Goal: Transaction & Acquisition: Book appointment/travel/reservation

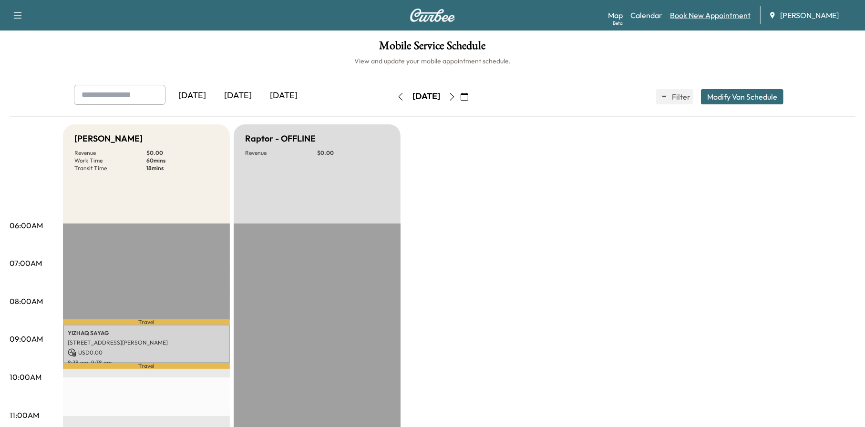
click at [702, 13] on link "Book New Appointment" at bounding box center [710, 15] width 81 height 11
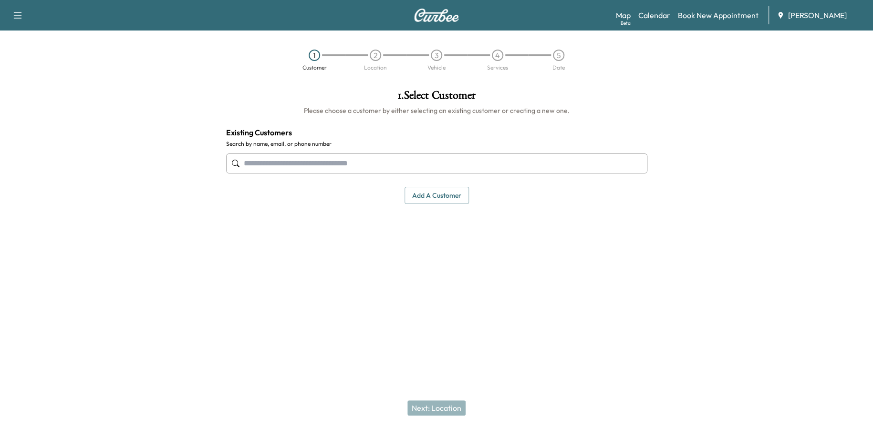
paste input "**********"
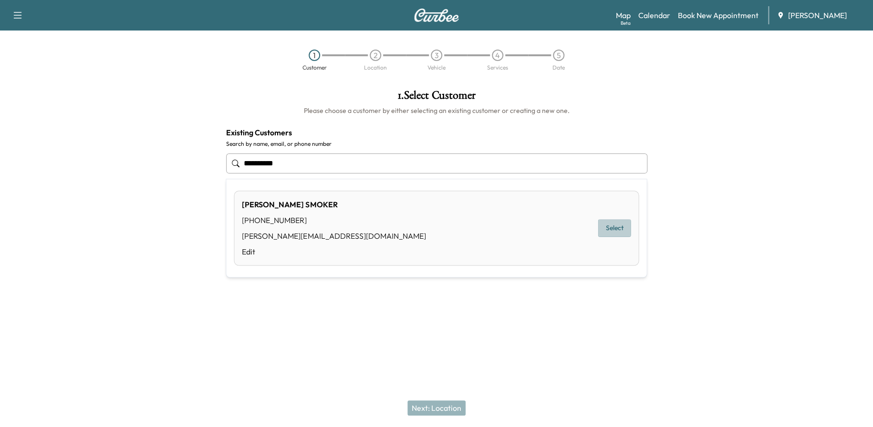
click at [606, 227] on button "Select" at bounding box center [614, 228] width 33 height 18
type input "**********"
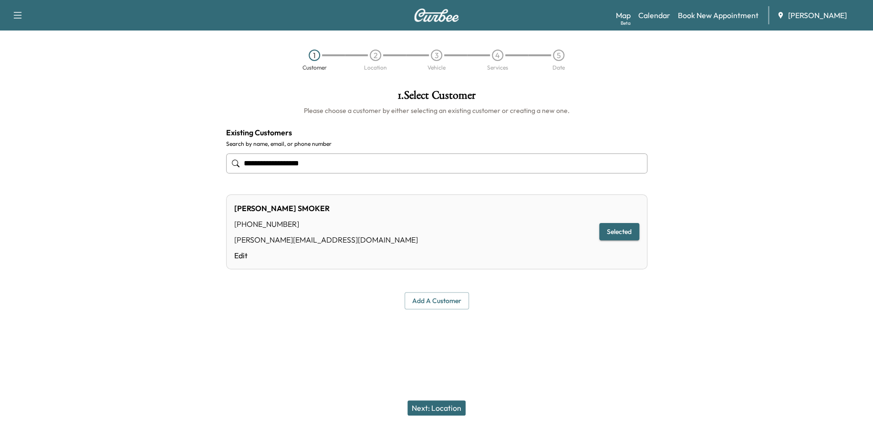
click at [456, 403] on button "Next: Location" at bounding box center [436, 408] width 58 height 15
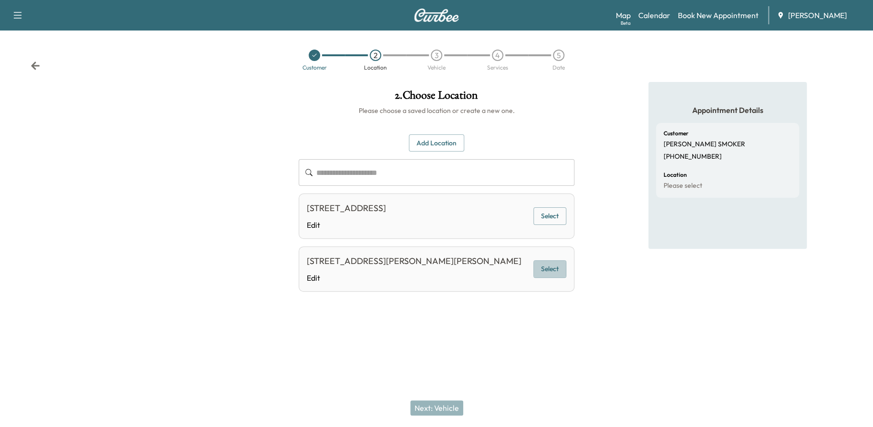
click at [555, 264] on button "Select" at bounding box center [549, 269] width 33 height 18
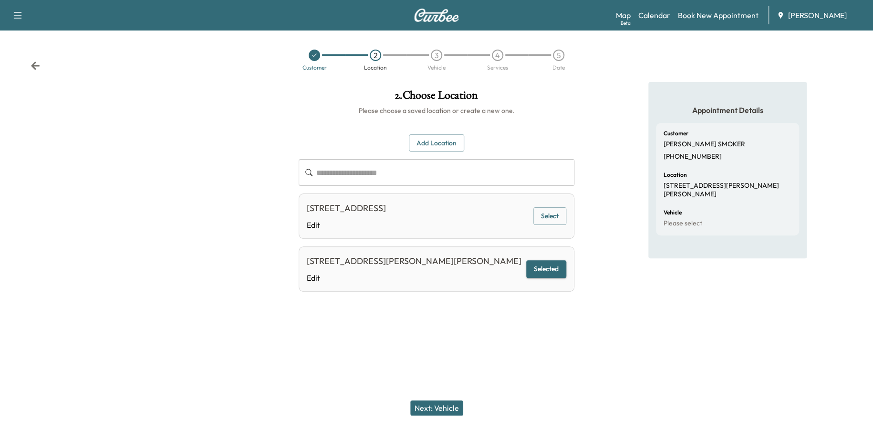
click at [431, 409] on button "Next: Vehicle" at bounding box center [436, 408] width 53 height 15
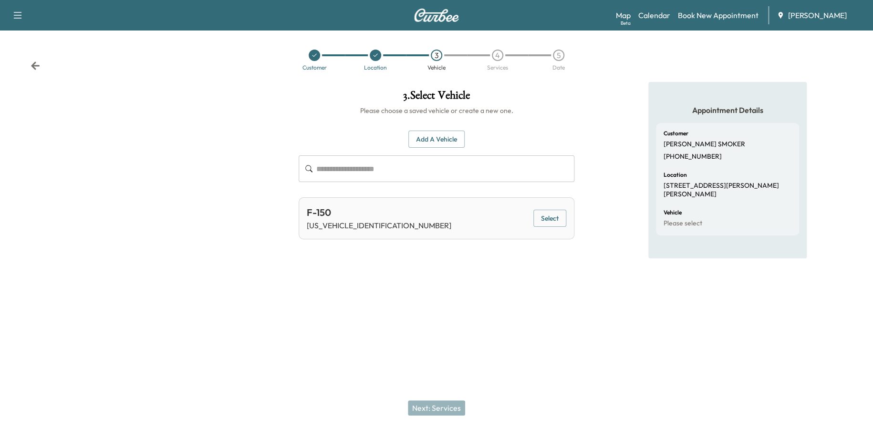
click at [549, 212] on button "Select" at bounding box center [549, 219] width 33 height 18
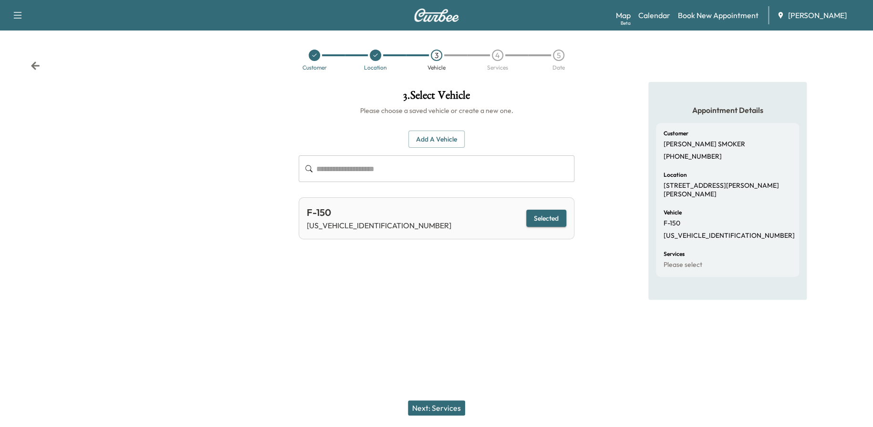
click at [454, 404] on button "Next: Services" at bounding box center [436, 408] width 57 height 15
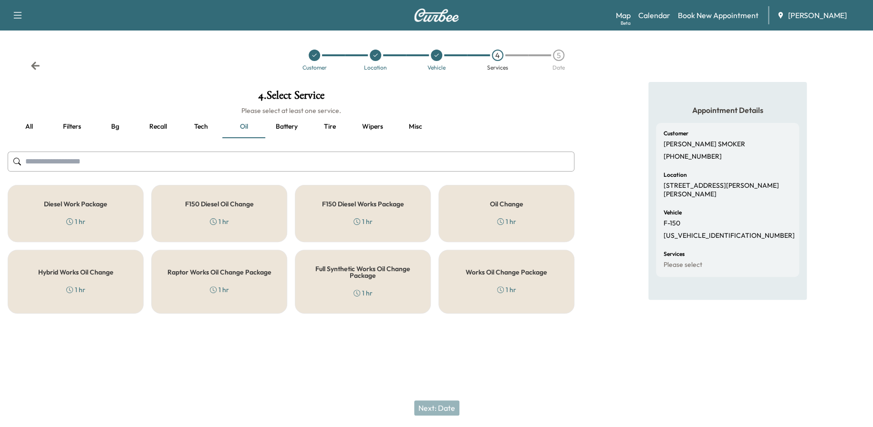
click at [519, 280] on div "Works Oil Change Package 1 hr" at bounding box center [506, 282] width 136 height 64
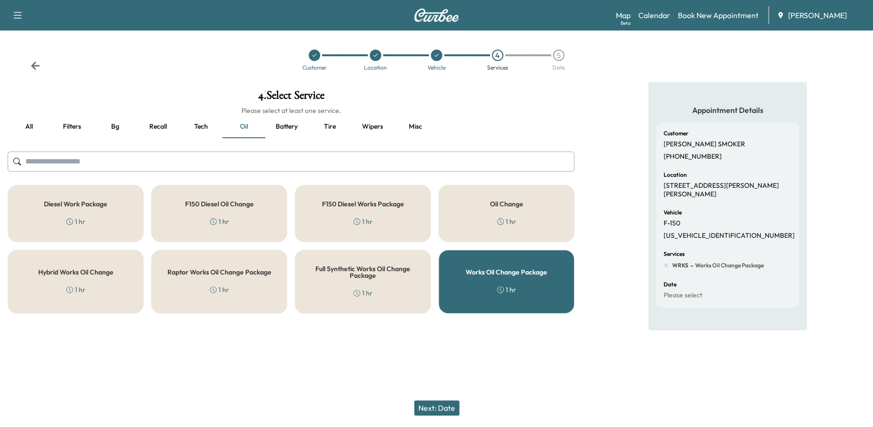
click at [447, 411] on button "Next: Date" at bounding box center [436, 408] width 45 height 15
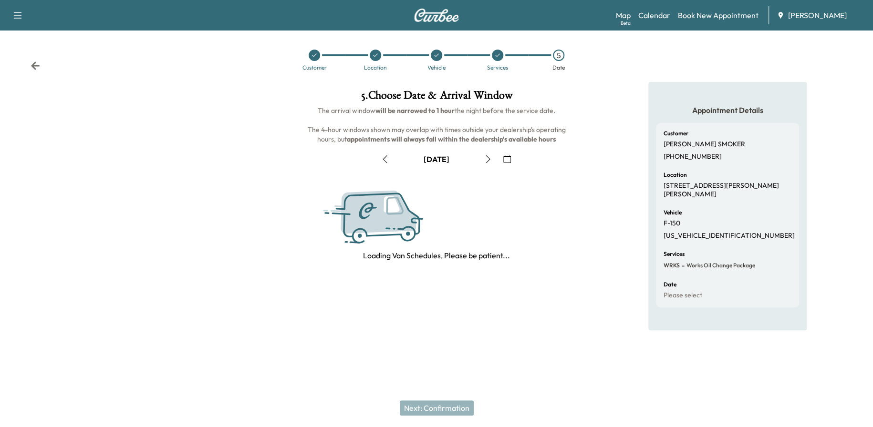
click at [506, 159] on icon "button" at bounding box center [507, 160] width 8 height 8
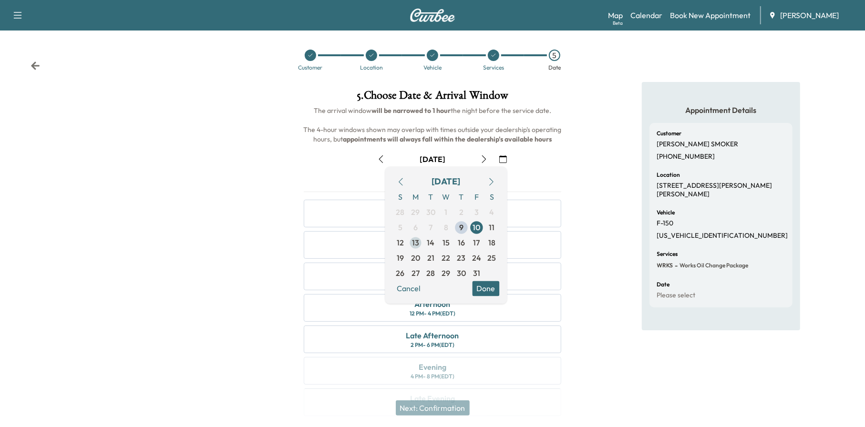
click at [420, 240] on span "13" at bounding box center [415, 243] width 15 height 15
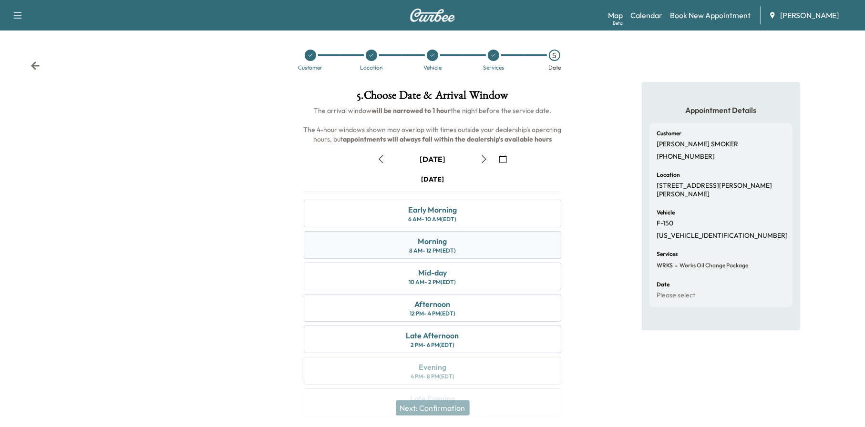
click at [473, 247] on div "Morning 8 AM - 12 PM (EDT)" at bounding box center [433, 245] width 258 height 28
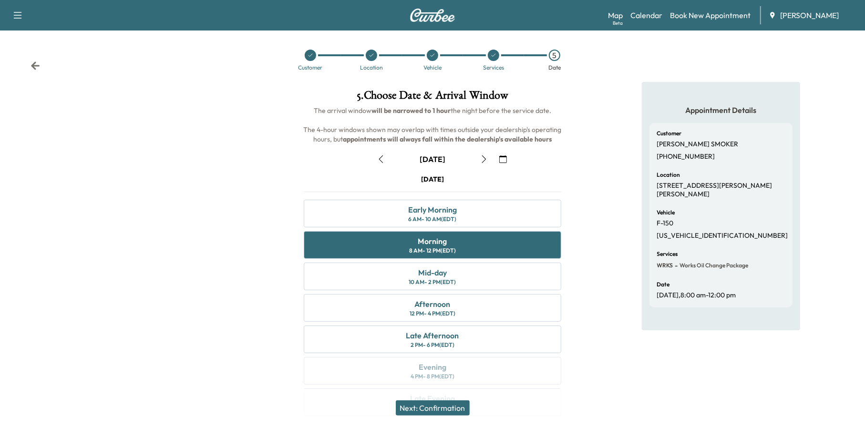
click at [435, 412] on button "Next: Confirmation" at bounding box center [433, 408] width 74 height 15
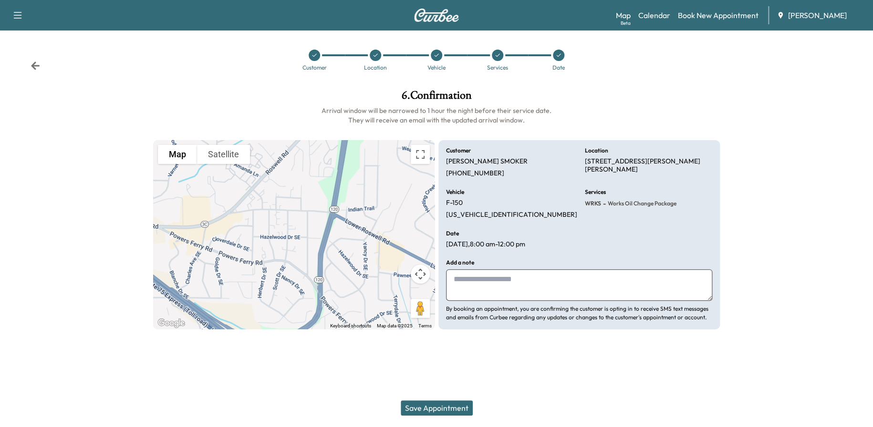
click at [437, 405] on button "Save Appointment" at bounding box center [437, 408] width 72 height 15
